Goal: Task Accomplishment & Management: Complete application form

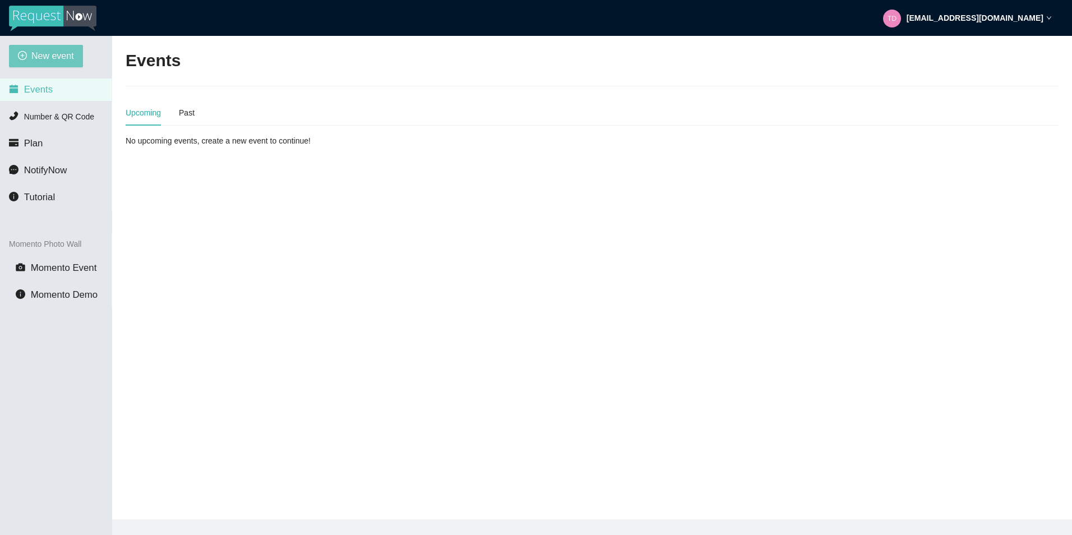
click at [48, 61] on span "New event" at bounding box center [52, 56] width 43 height 14
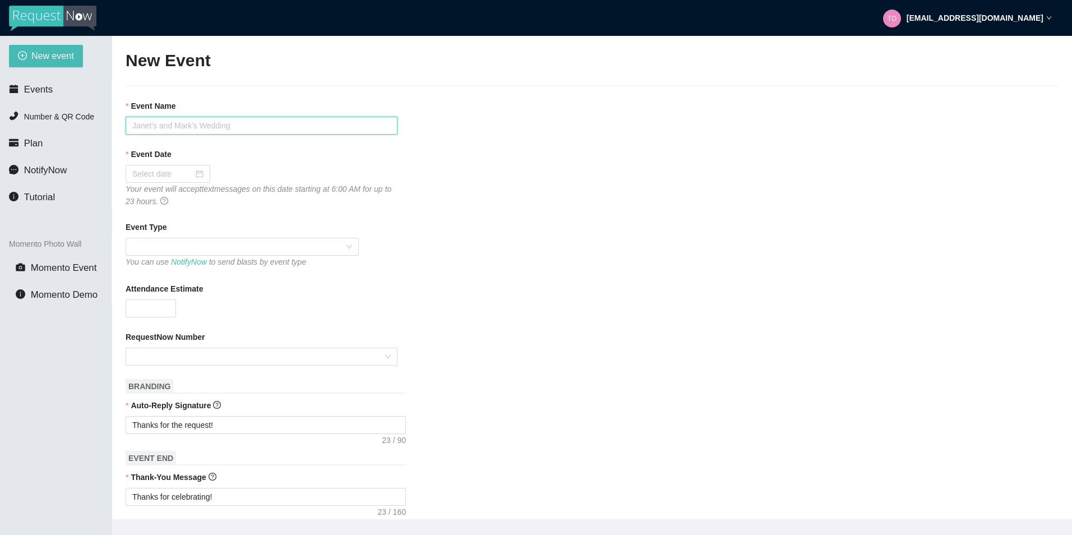
click at [212, 131] on input "Event Name" at bounding box center [262, 126] width 272 height 18
type input "[PERSON_NAME] Wedding"
click at [204, 169] on div at bounding box center [168, 174] width 85 height 18
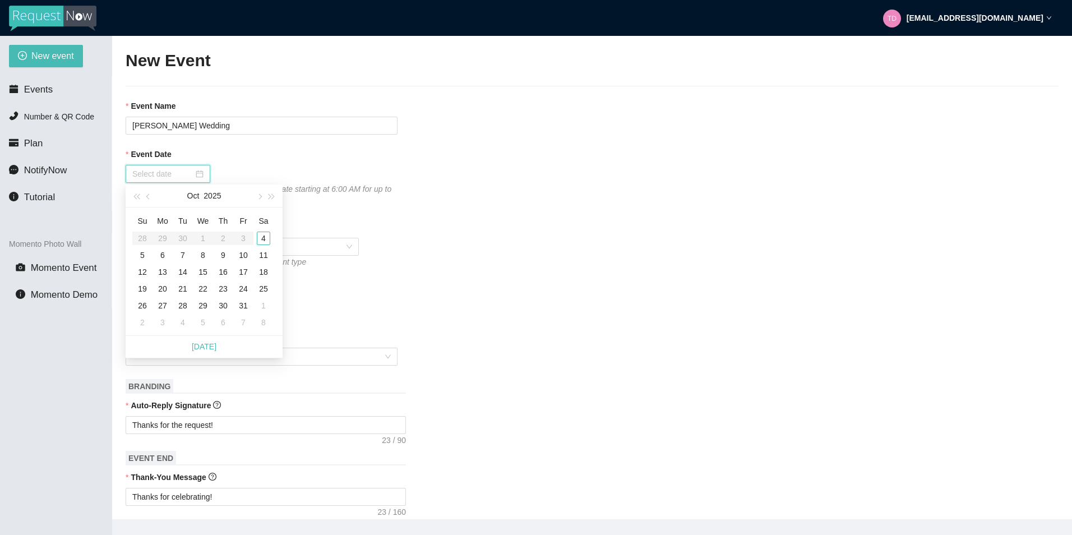
type input "[DATE]"
click at [264, 240] on div "4" at bounding box center [263, 238] width 13 height 13
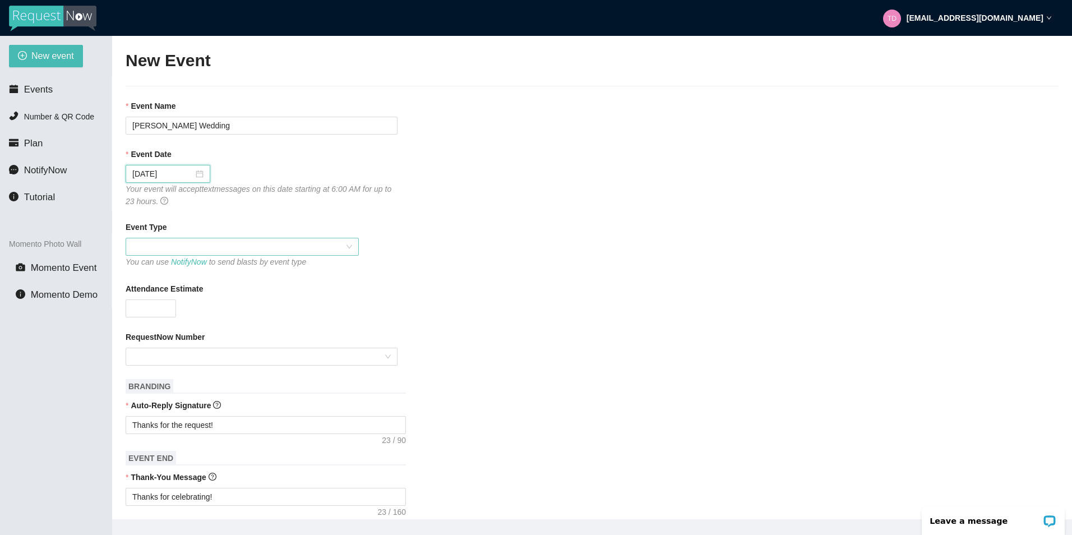
click at [348, 244] on span at bounding box center [242, 246] width 220 height 17
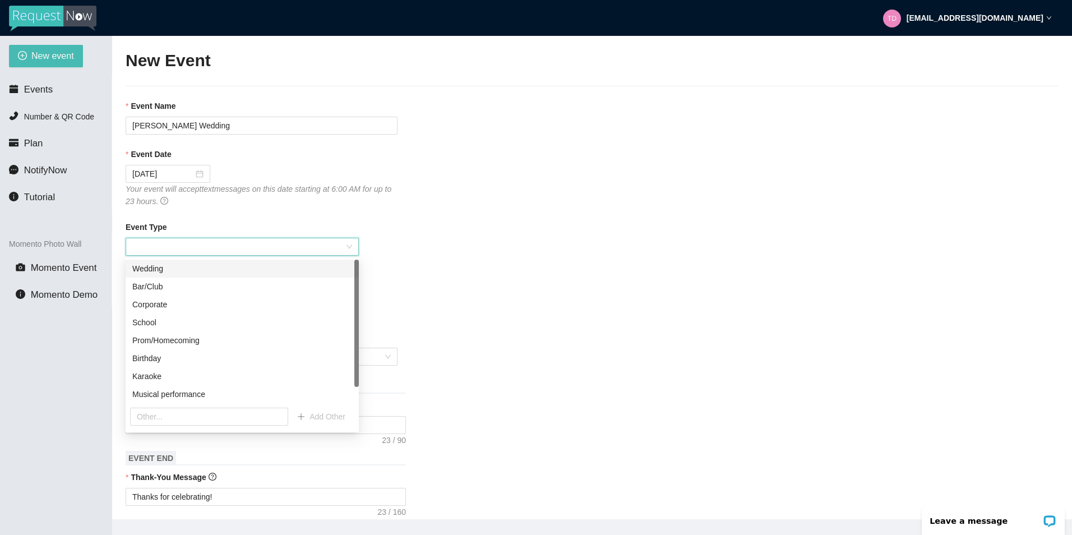
click at [186, 263] on div "Wedding" at bounding box center [242, 268] width 220 height 12
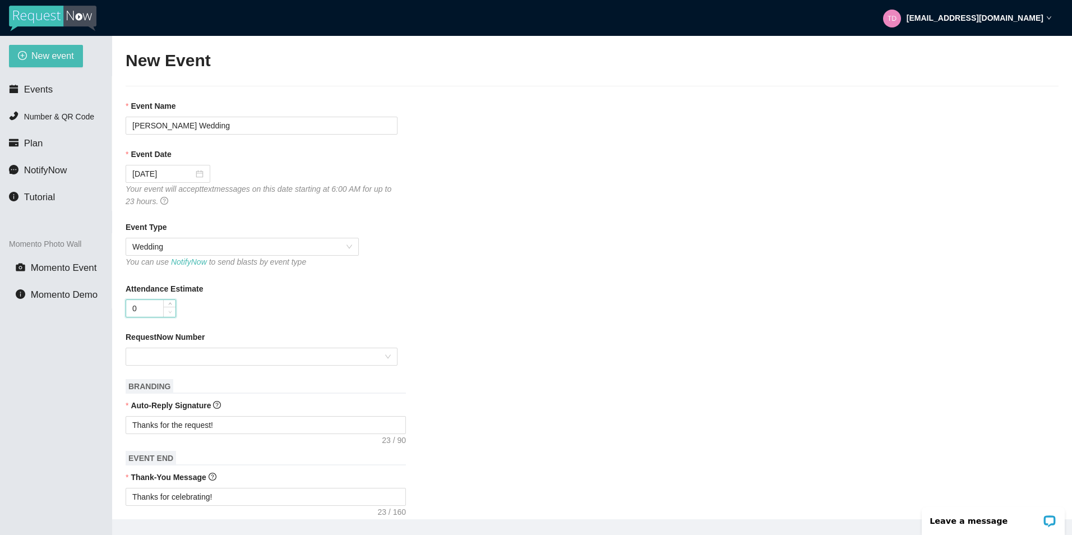
click at [164, 311] on span "Decrease Value" at bounding box center [169, 312] width 12 height 10
type input "155"
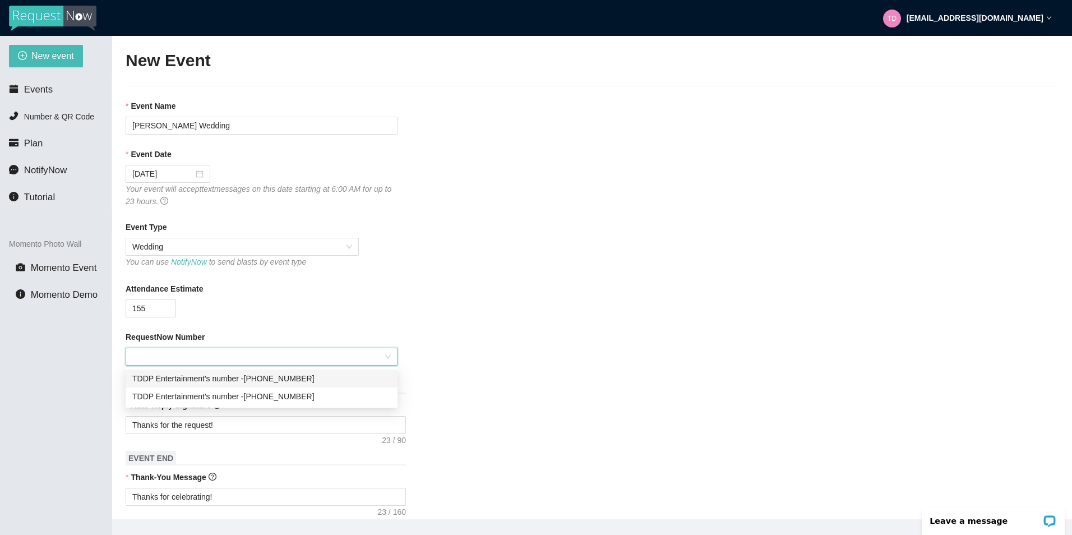
click at [290, 356] on input "RequestNow Number" at bounding box center [257, 356] width 251 height 17
click at [280, 378] on div "TDDP Entertainment's number - [PHONE_NUMBER]" at bounding box center [261, 378] width 258 height 12
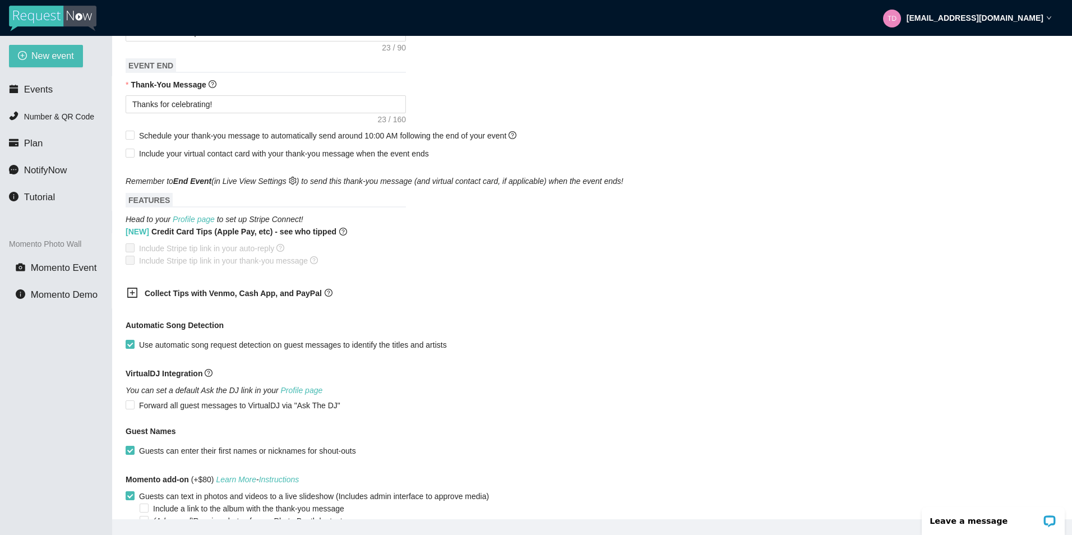
scroll to position [454, 0]
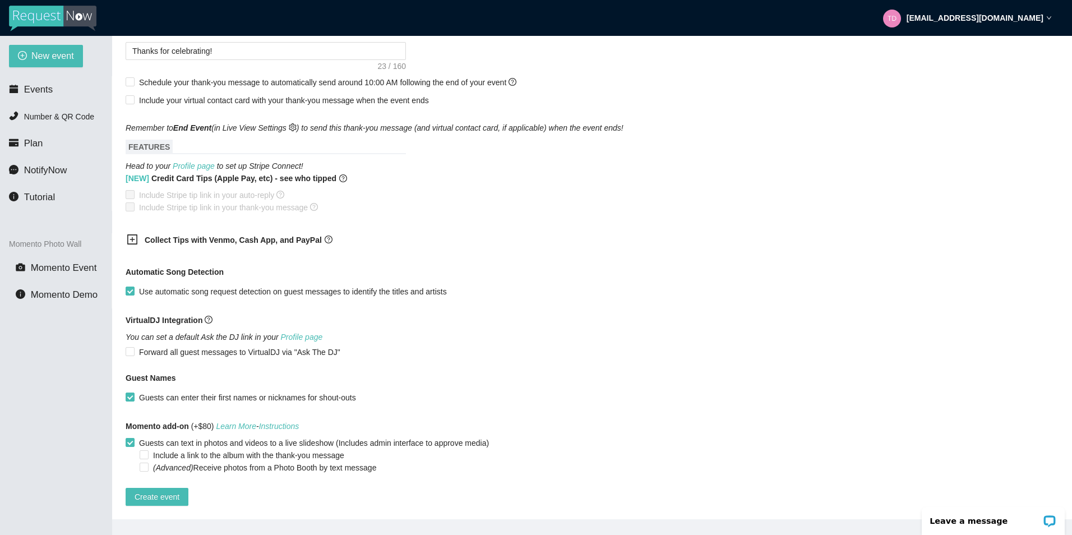
click at [124, 433] on main "New Event Event Name [PERSON_NAME] Wedding Event Date [DATE] Your event will ac…" at bounding box center [592, 277] width 960 height 483
click at [126, 438] on input "Guests can text in photos and videos to a live slideshow (Includes admin interf…" at bounding box center [130, 442] width 8 height 8
checkbox input "false"
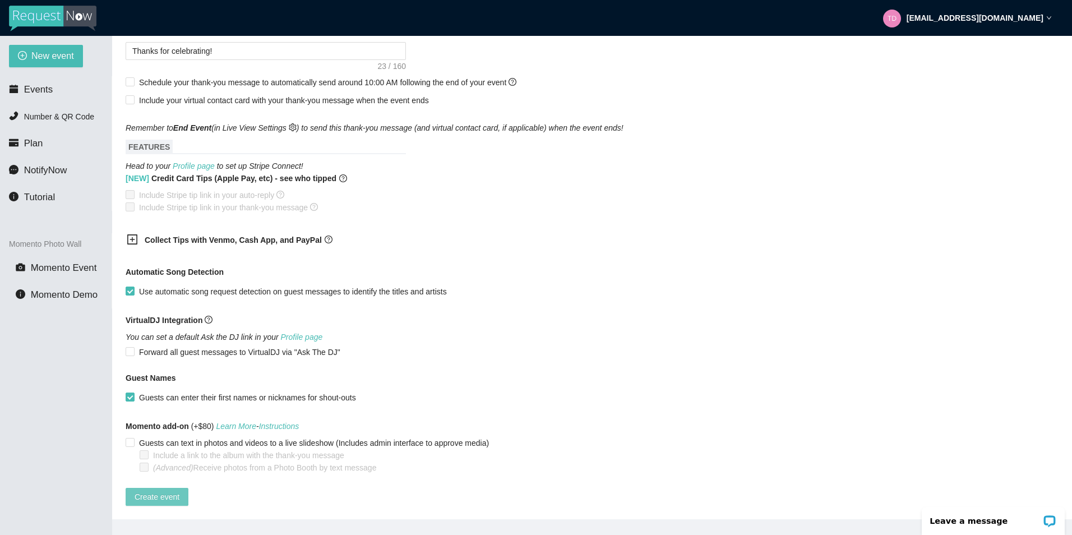
click at [163, 491] on span "Create event" at bounding box center [157, 497] width 45 height 12
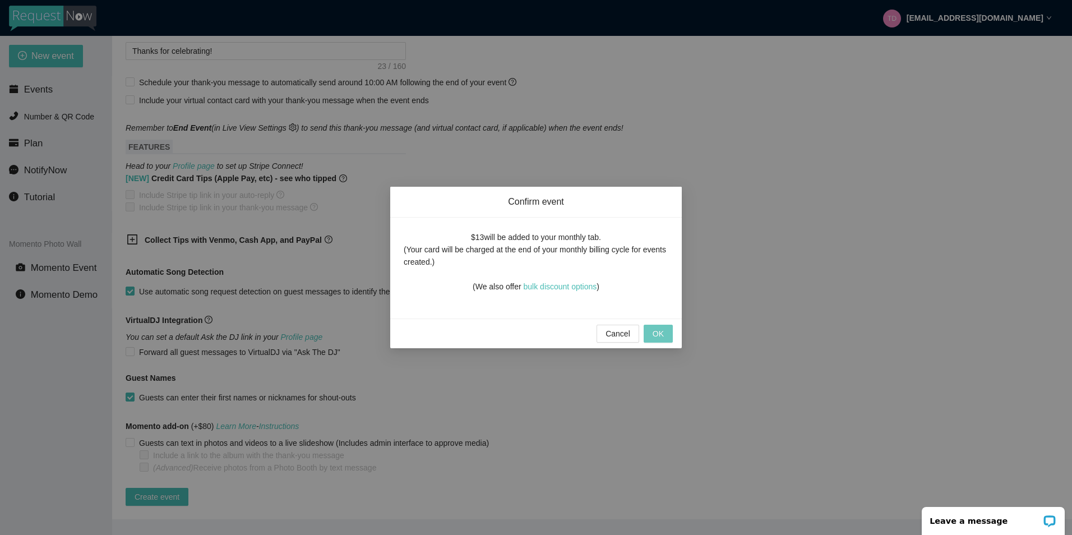
click at [653, 339] on span "OK" at bounding box center [658, 333] width 11 height 12
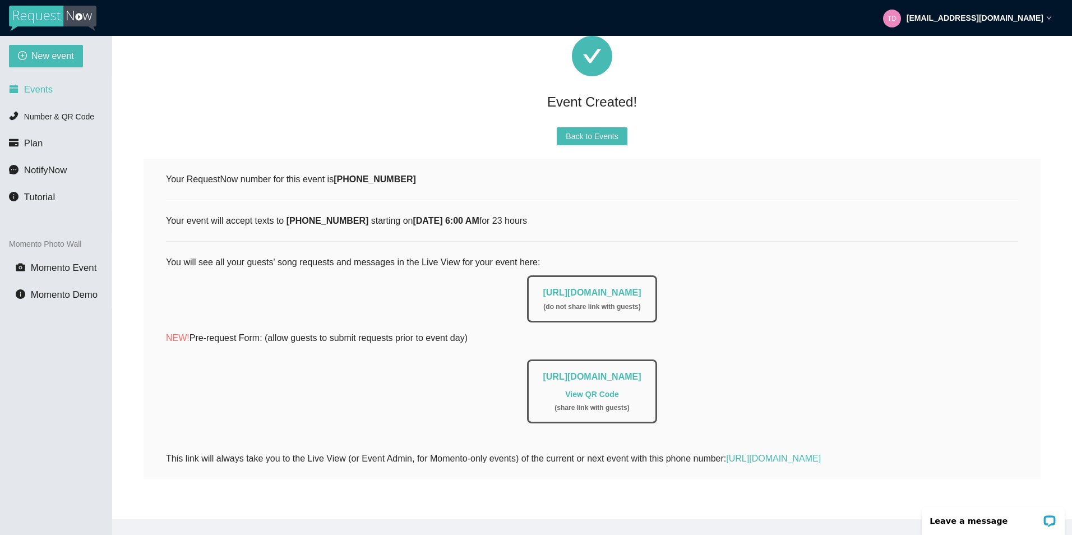
scroll to position [49, 0]
click at [588, 288] on link "[URL][DOMAIN_NAME]" at bounding box center [592, 293] width 98 height 10
